Goal: Information Seeking & Learning: Stay updated

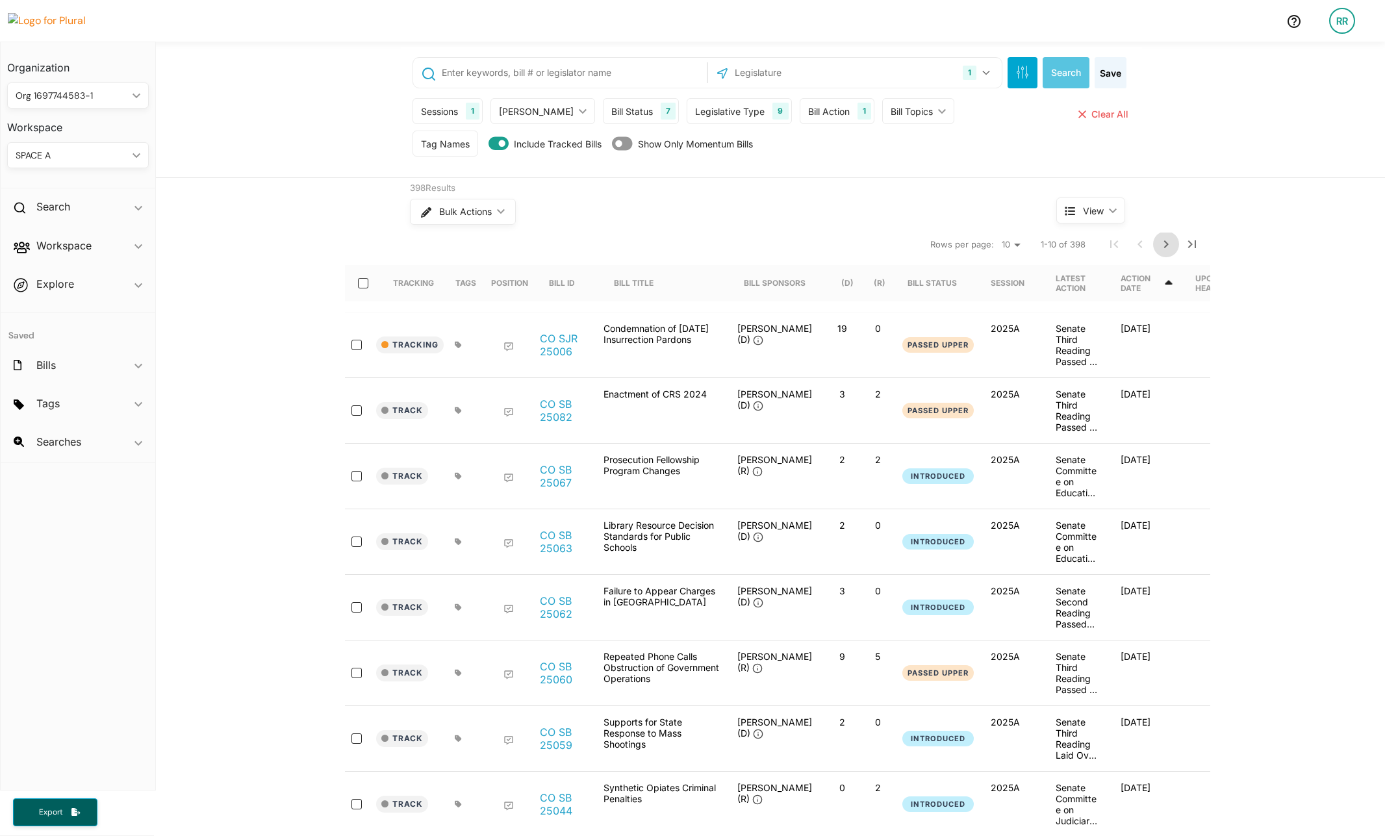
click at [1161, 240] on icon "Next Page" at bounding box center [1167, 245] width 16 height 16
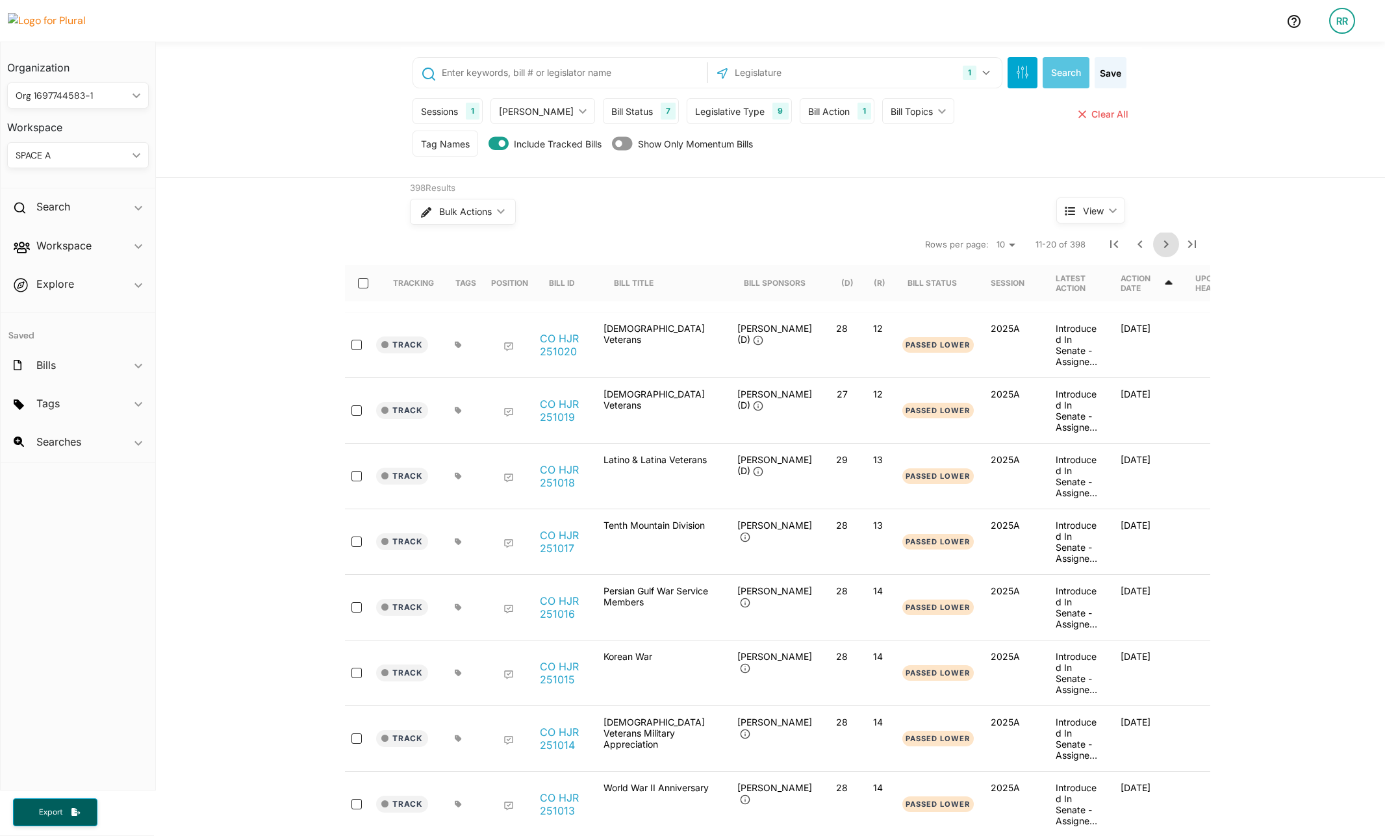
click at [1159, 240] on icon "Next Page" at bounding box center [1167, 245] width 16 height 16
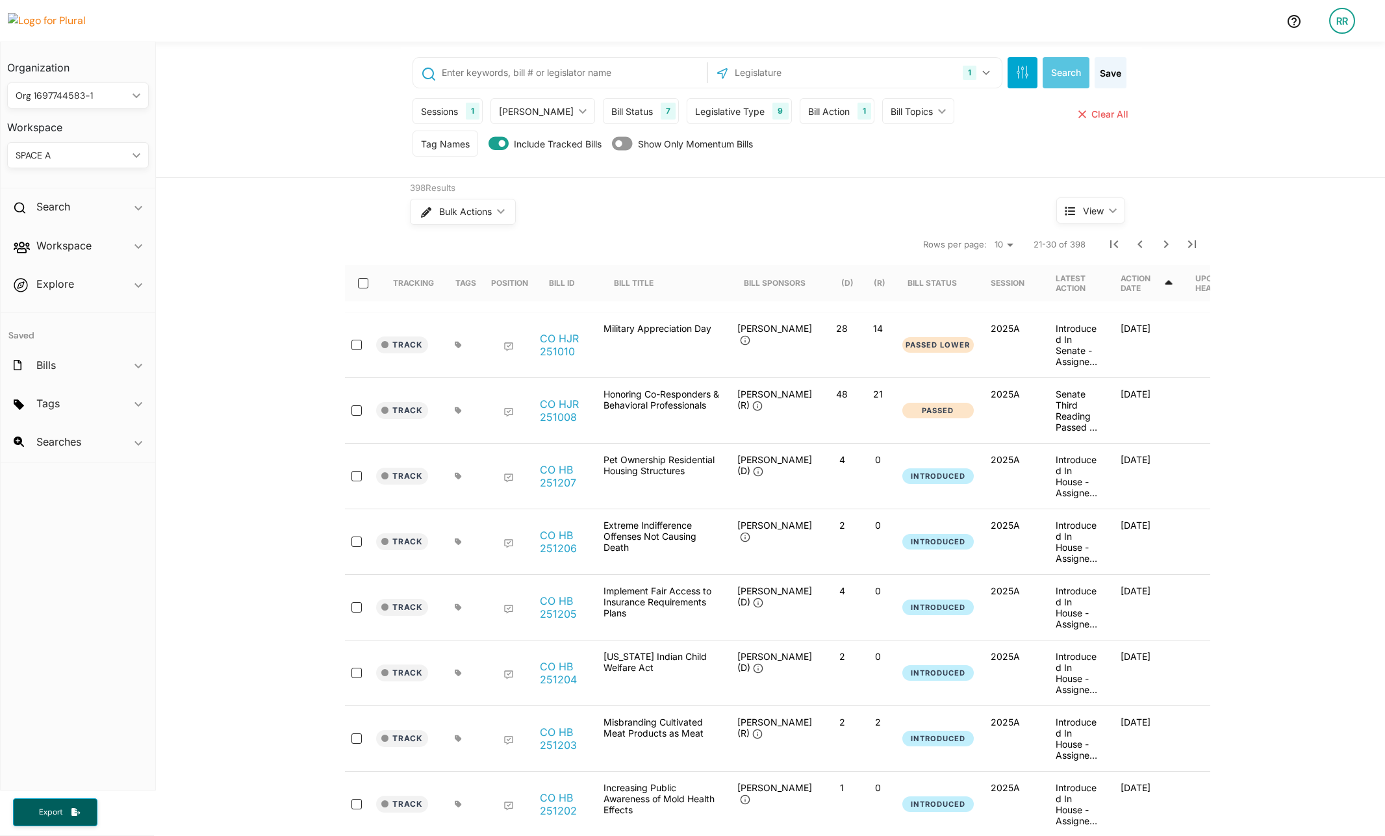
click at [1005, 247] on select "10 20 50" at bounding box center [1004, 245] width 29 height 16
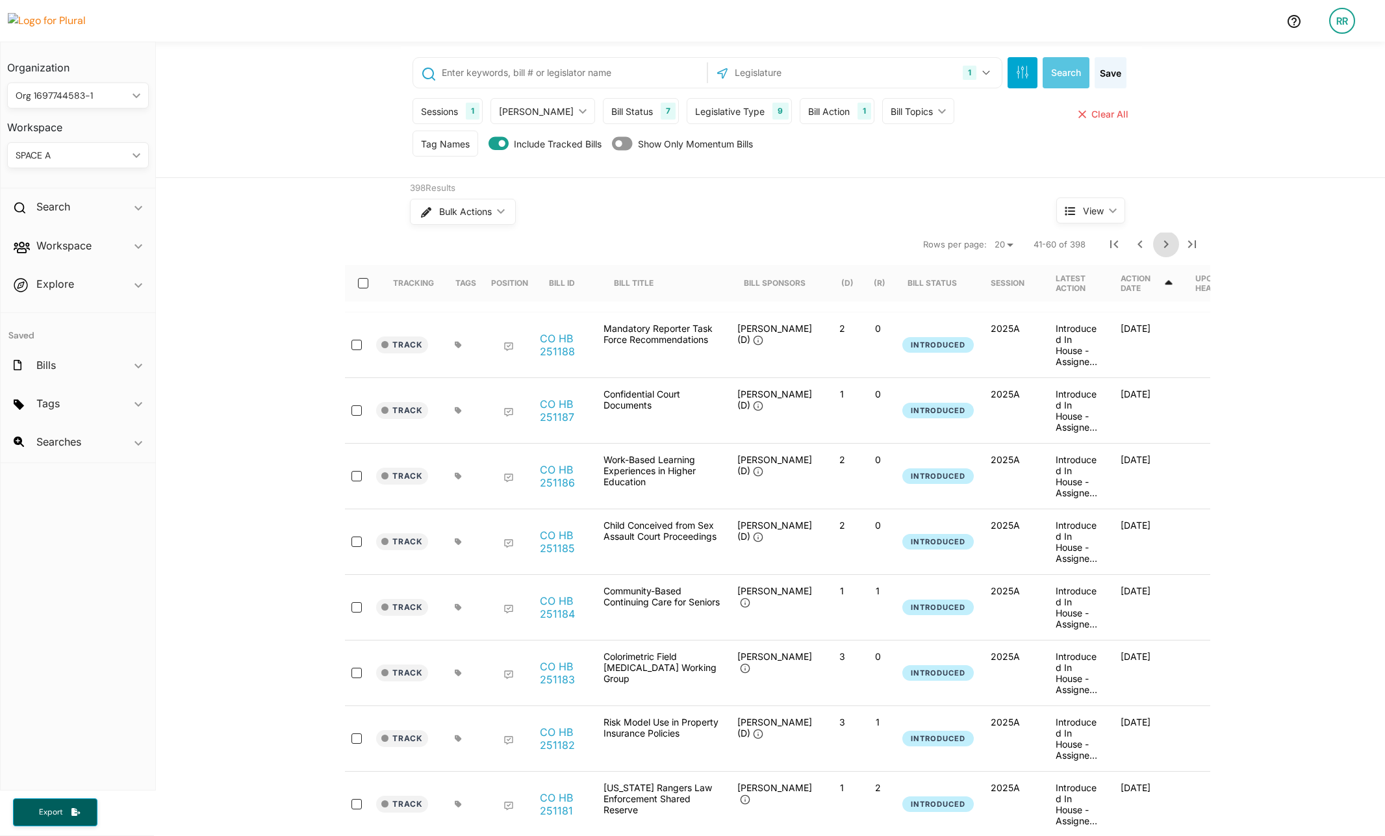
click at [1165, 246] on icon "Next Page" at bounding box center [1167, 244] width 5 height 8
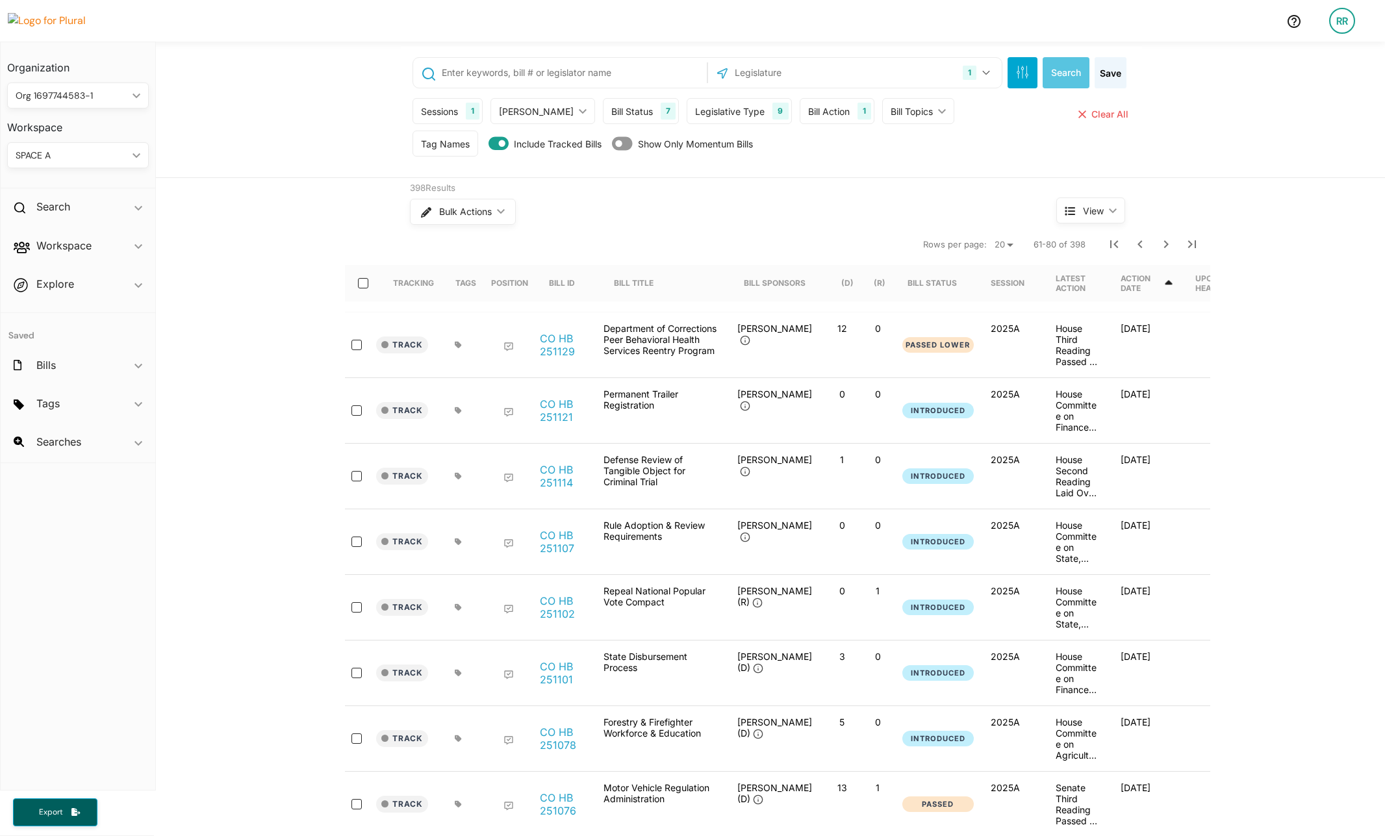
drag, startPoint x: 1027, startPoint y: 244, endPoint x: 1039, endPoint y: 246, distance: 12.5
click at [1039, 246] on nav "Rows per page: 10 20 50 61-80 of 398" at bounding box center [778, 244] width 866 height 36
click at [1034, 246] on span "61-80 of 398" at bounding box center [1060, 244] width 52 height 13
drag, startPoint x: 1068, startPoint y: 246, endPoint x: 1085, endPoint y: 248, distance: 17.0
click at [1085, 248] on nav "Rows per page: 10 20 50 61-80 of 398" at bounding box center [778, 244] width 866 height 36
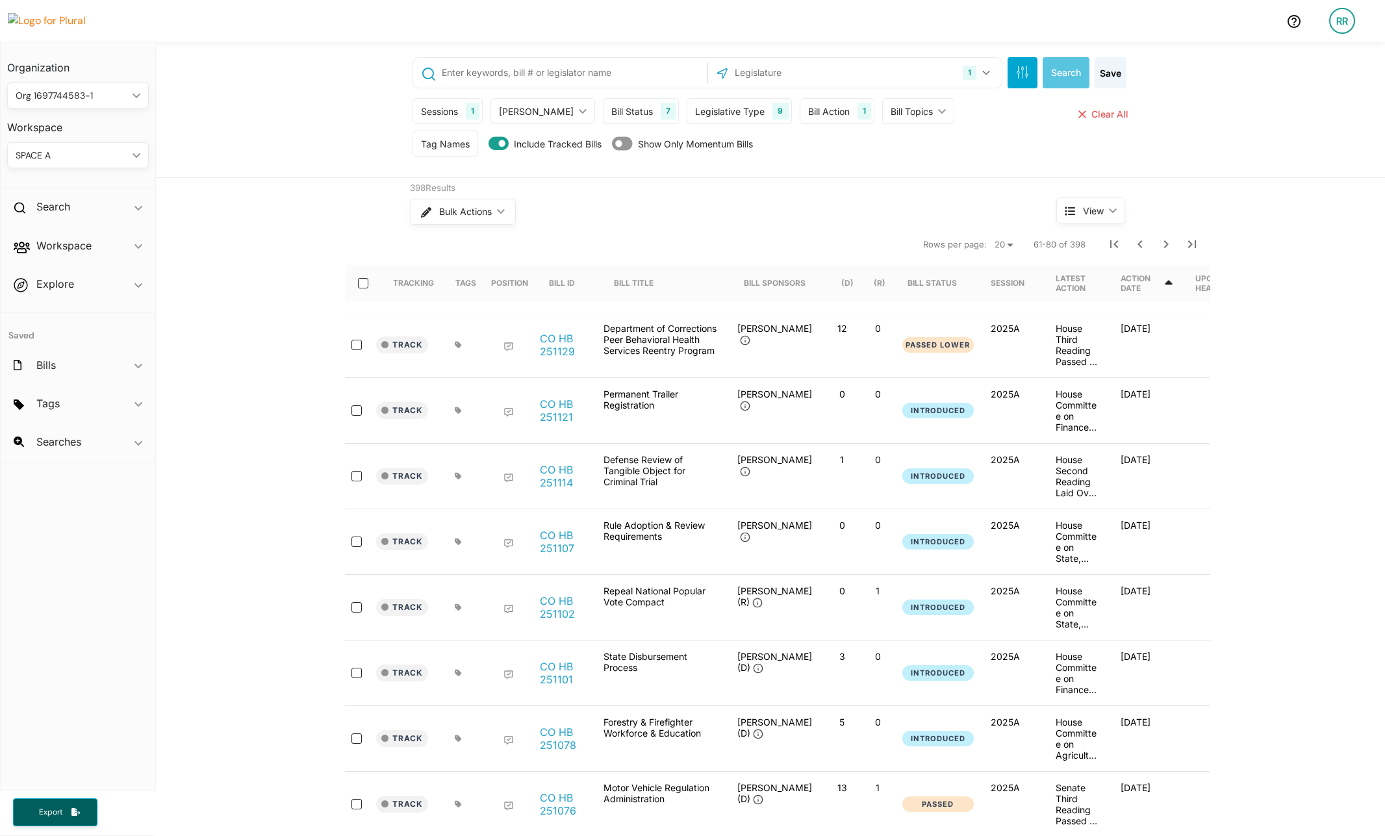
drag, startPoint x: 1066, startPoint y: 246, endPoint x: 1080, endPoint y: 246, distance: 13.6
click at [1080, 246] on span "61-80 of 398" at bounding box center [1060, 244] width 52 height 13
